Goal: Information Seeking & Learning: Learn about a topic

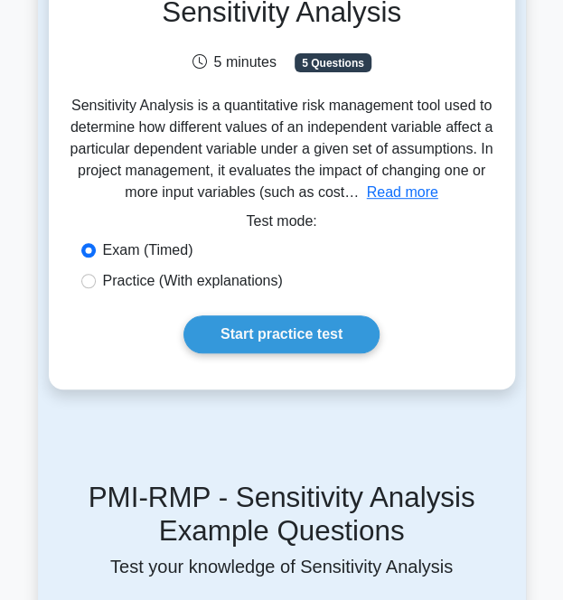
click at [130, 279] on label "Practice (With explanations)" at bounding box center [193, 281] width 180 height 22
click at [96, 279] on input "Practice (With explanations)" at bounding box center [88, 281] width 14 height 14
radio input "true"
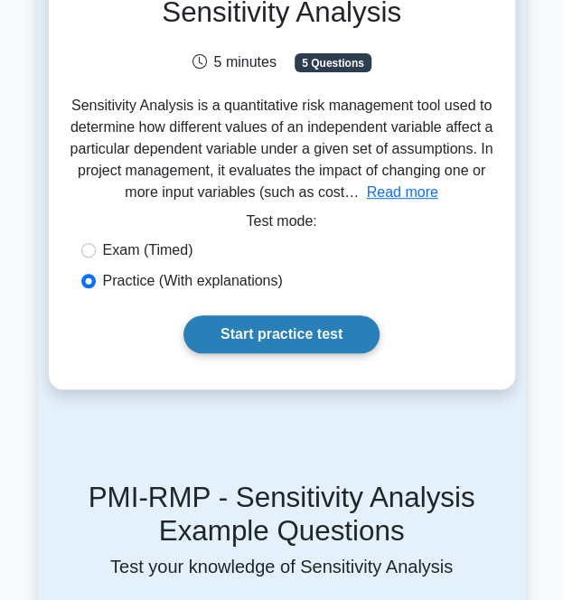
click at [247, 330] on link "Start practice test" at bounding box center [281, 334] width 196 height 38
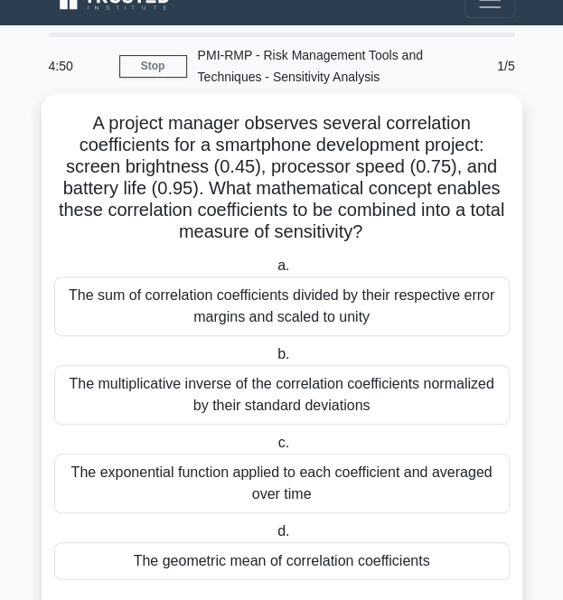
scroll to position [94, 0]
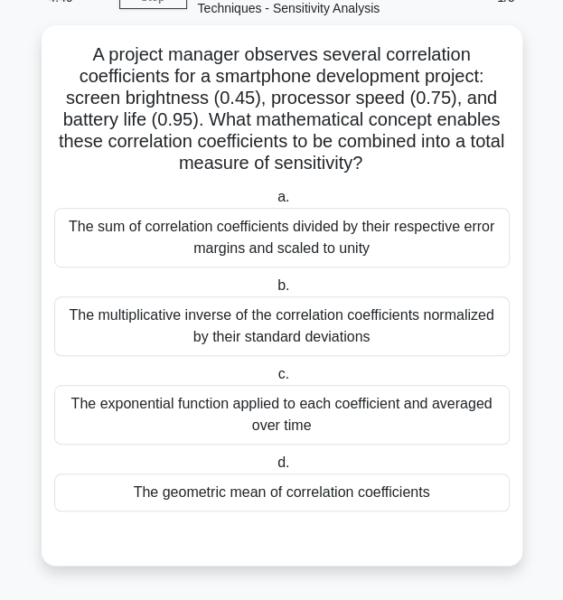
click at [349, 250] on div "The sum of correlation coefficients divided by their respective error margins a…" at bounding box center [281, 238] width 455 height 60
click at [274, 203] on input "a. The sum of correlation coefficients divided by their respective error margin…" at bounding box center [274, 197] width 0 height 12
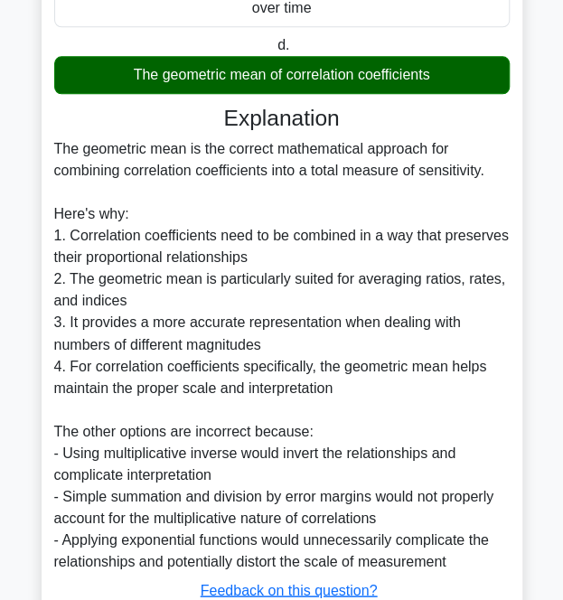
scroll to position [643, 0]
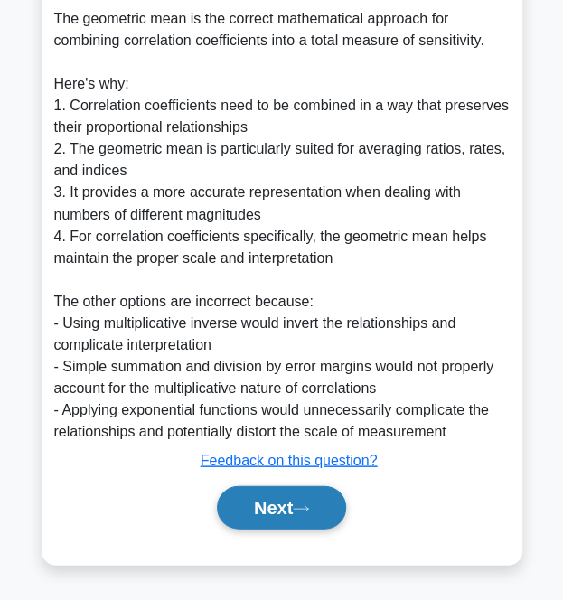
drag, startPoint x: 400, startPoint y: 284, endPoint x: 297, endPoint y: 511, distance: 249.7
click at [297, 511] on button "Next" at bounding box center [281, 506] width 129 height 43
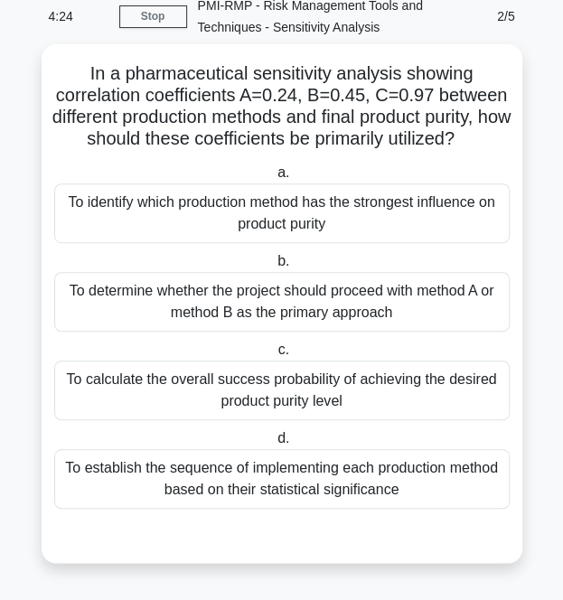
click at [376, 387] on div "To calculate the overall success probability of achieving the desired product p…" at bounding box center [281, 390] width 455 height 60
click at [274, 356] on input "c. To calculate the overall success probability of achieving the desired produc…" at bounding box center [274, 350] width 0 height 12
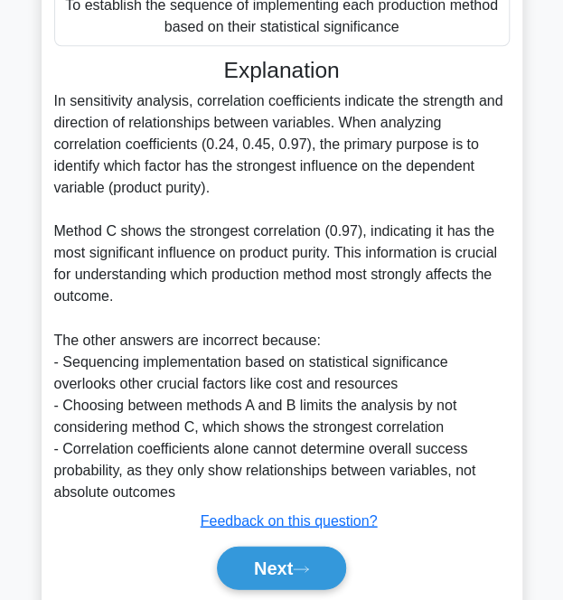
scroll to position [540, 0]
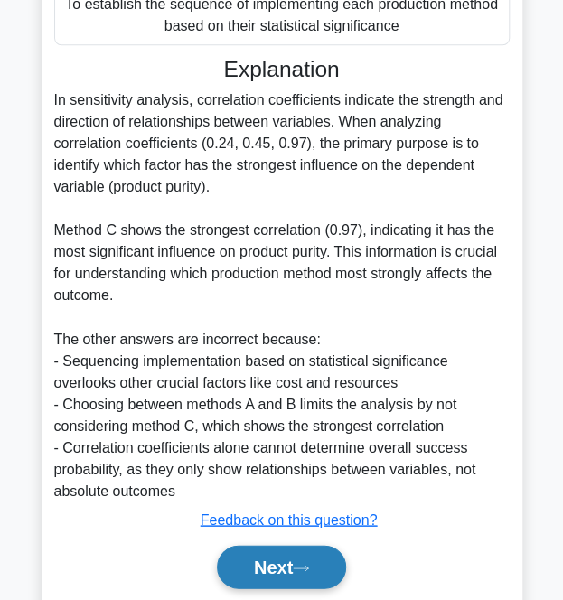
click at [303, 572] on icon at bounding box center [301, 568] width 16 height 10
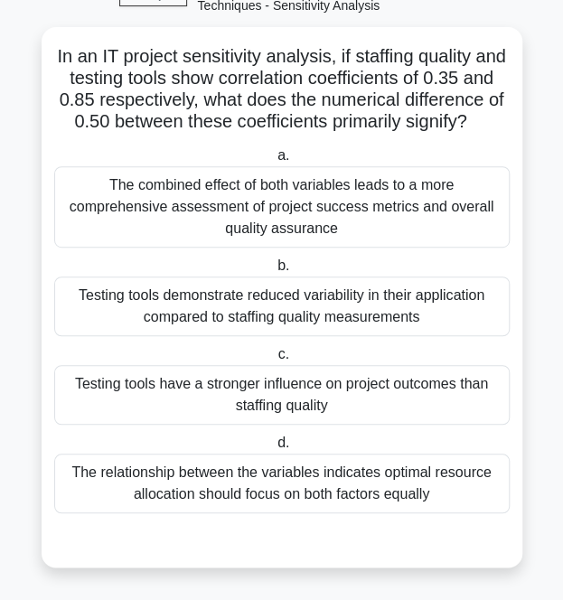
scroll to position [116, 0]
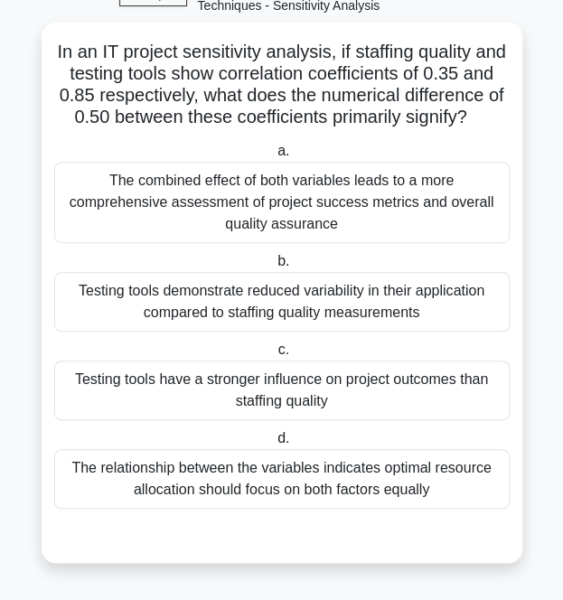
click at [379, 323] on div "Testing tools demonstrate reduced variability in their application compared to …" at bounding box center [281, 302] width 455 height 60
click at [274, 267] on input "b. Testing tools demonstrate reduced variability in their application compared …" at bounding box center [274, 262] width 0 height 12
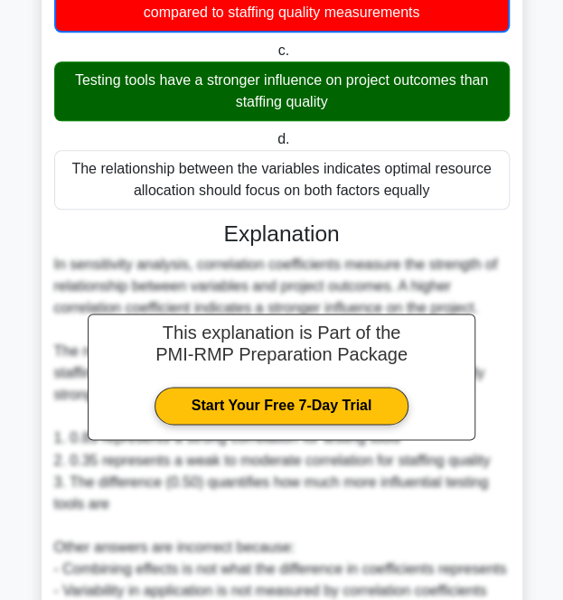
scroll to position [424, 0]
